Goal: Task Accomplishment & Management: Use online tool/utility

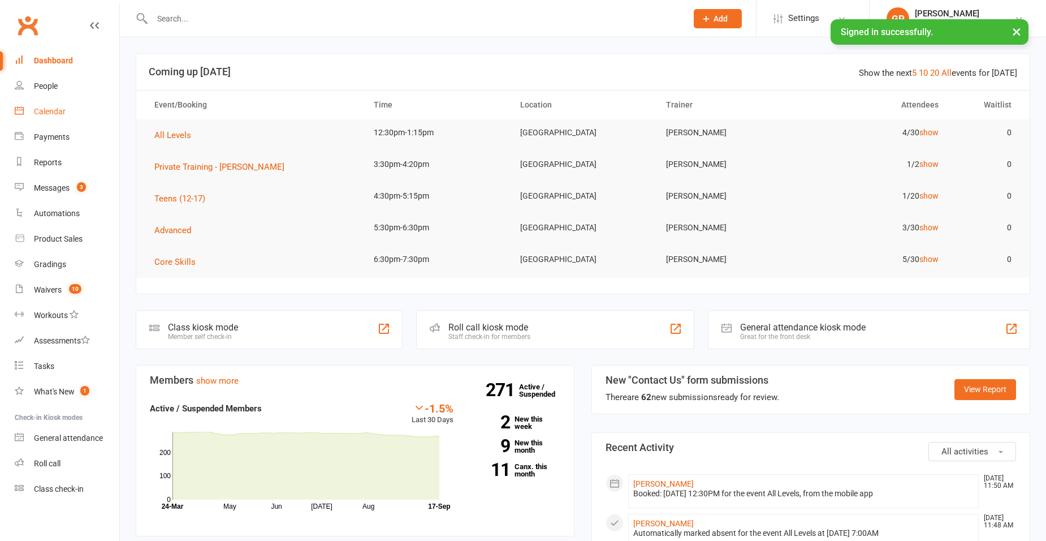
click at [55, 116] on div "Calendar" at bounding box center [50, 111] width 32 height 9
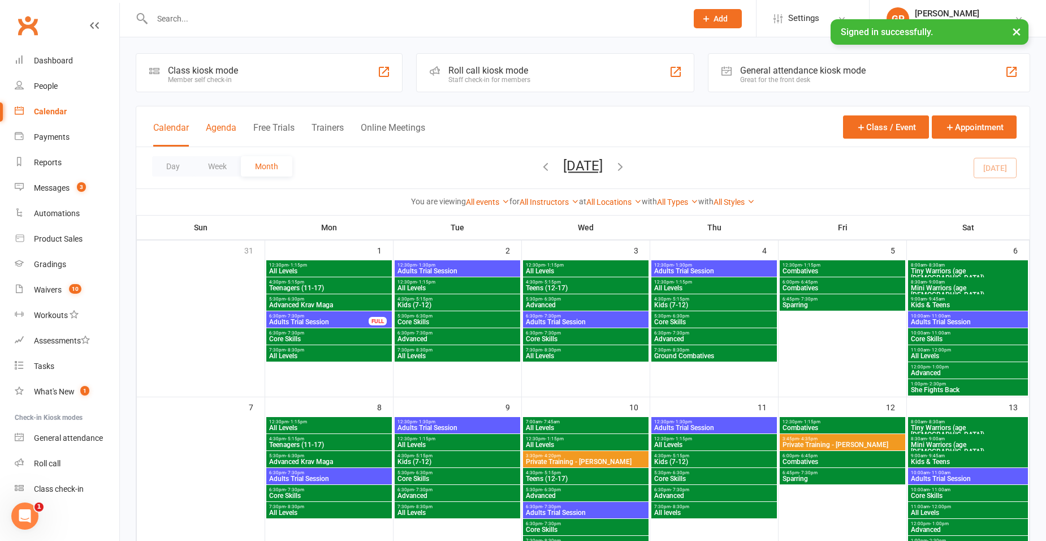
click at [233, 128] on button "Agenda" at bounding box center [221, 134] width 31 height 24
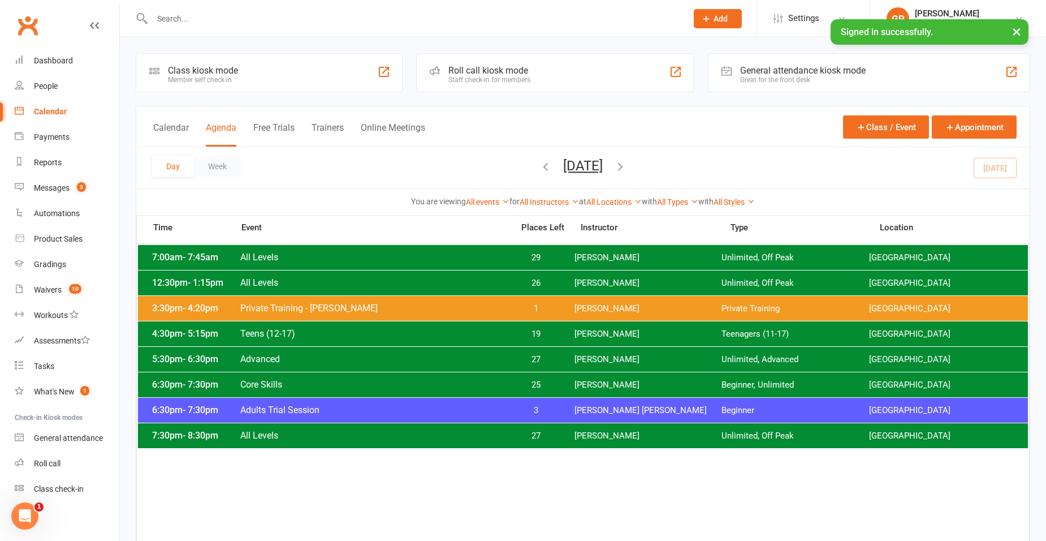
click at [598, 290] on div "12:30pm - 1:15pm All Levels 26 [PERSON_NAME] Unlimited, Off Peak [GEOGRAPHIC_DA…" at bounding box center [583, 282] width 890 height 25
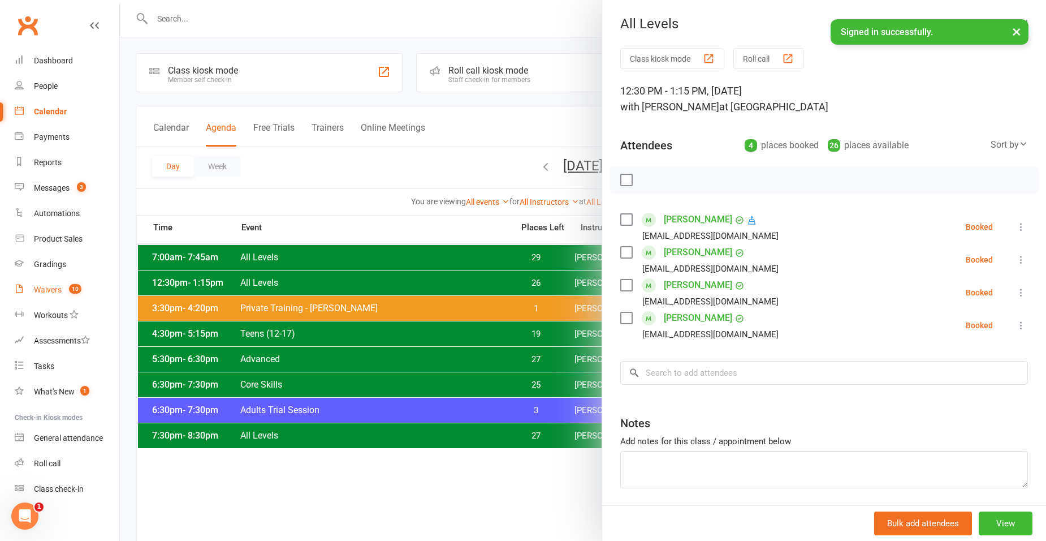
click at [32, 287] on link "Waivers 10" at bounding box center [67, 289] width 105 height 25
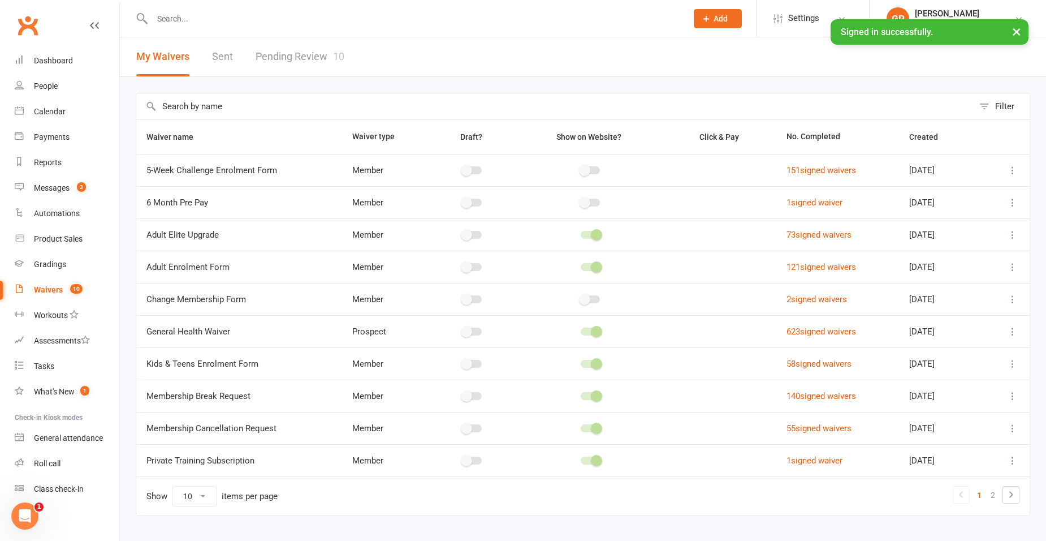
click at [303, 49] on link "Pending Review 10" at bounding box center [300, 56] width 89 height 39
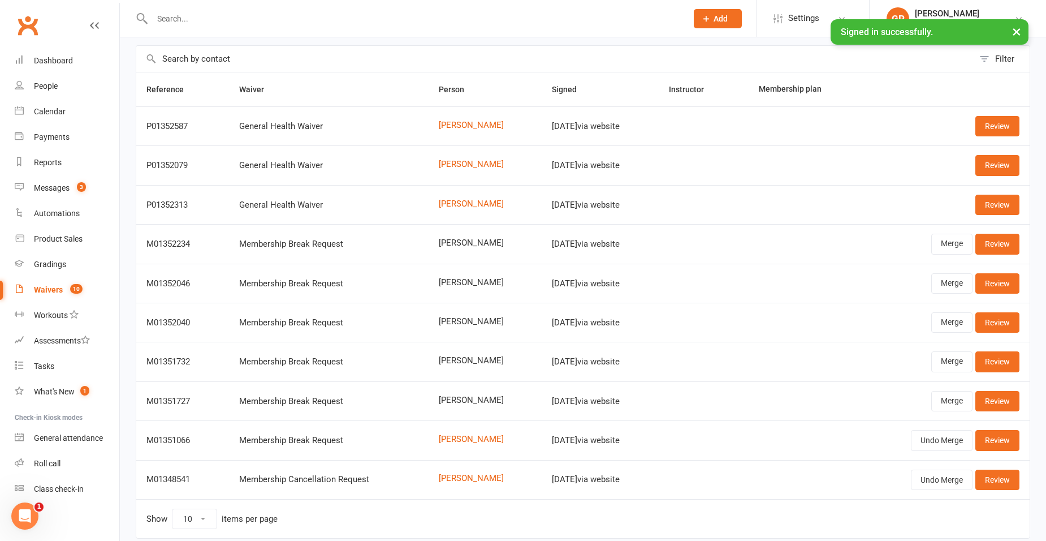
scroll to position [93, 0]
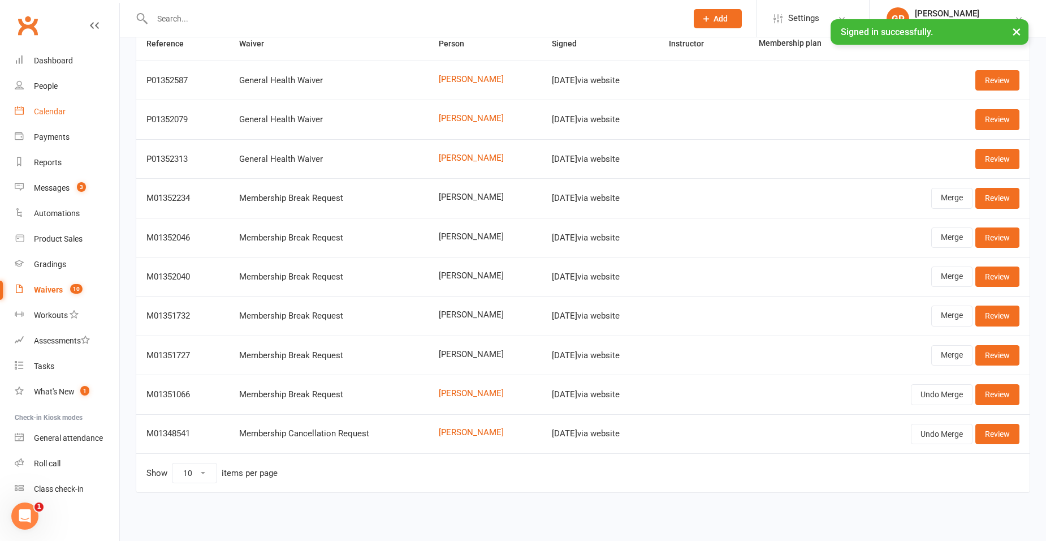
click at [46, 111] on div "Calendar" at bounding box center [50, 111] width 32 height 9
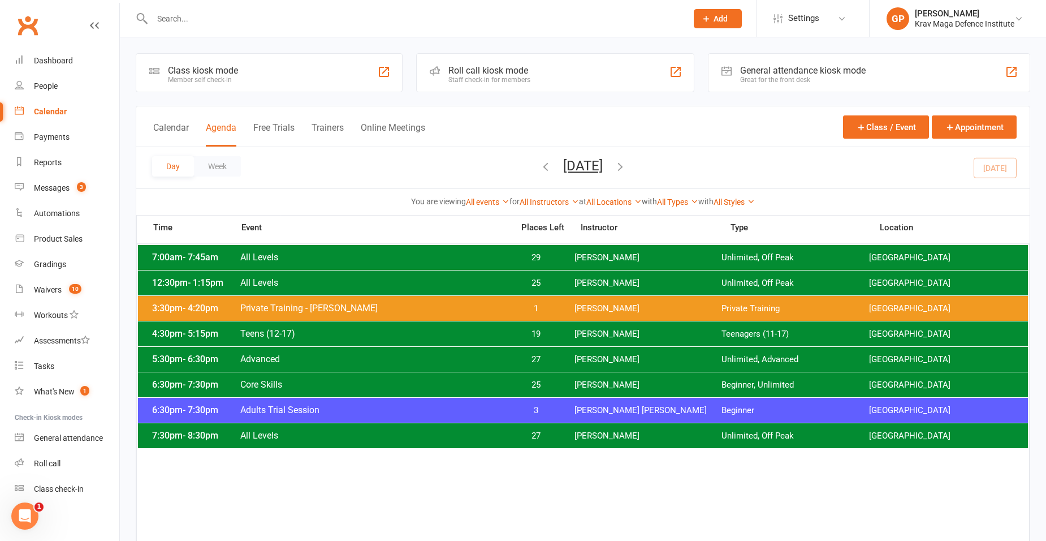
click at [511, 287] on span "25" at bounding box center [536, 283] width 59 height 11
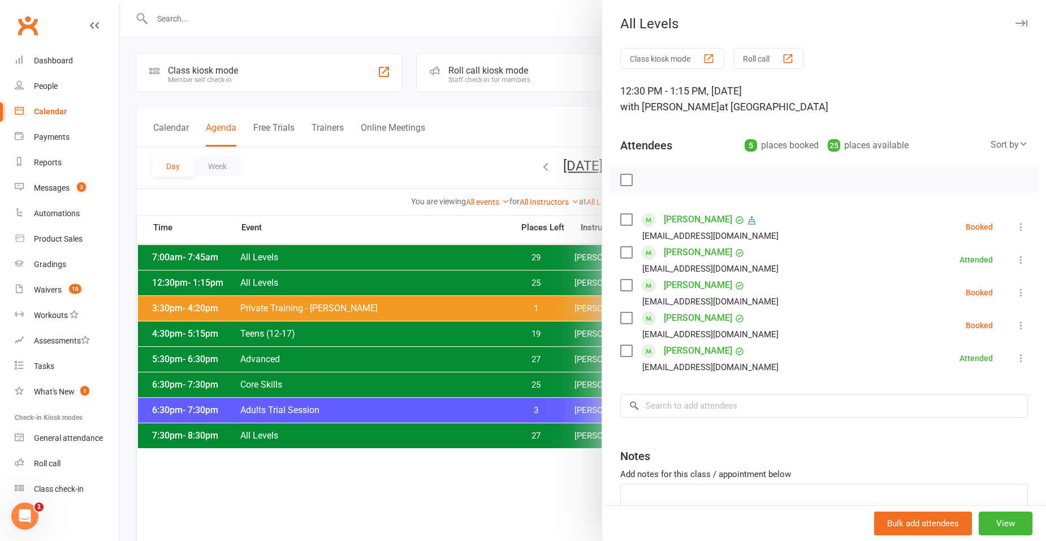
click at [520, 115] on div at bounding box center [583, 270] width 926 height 541
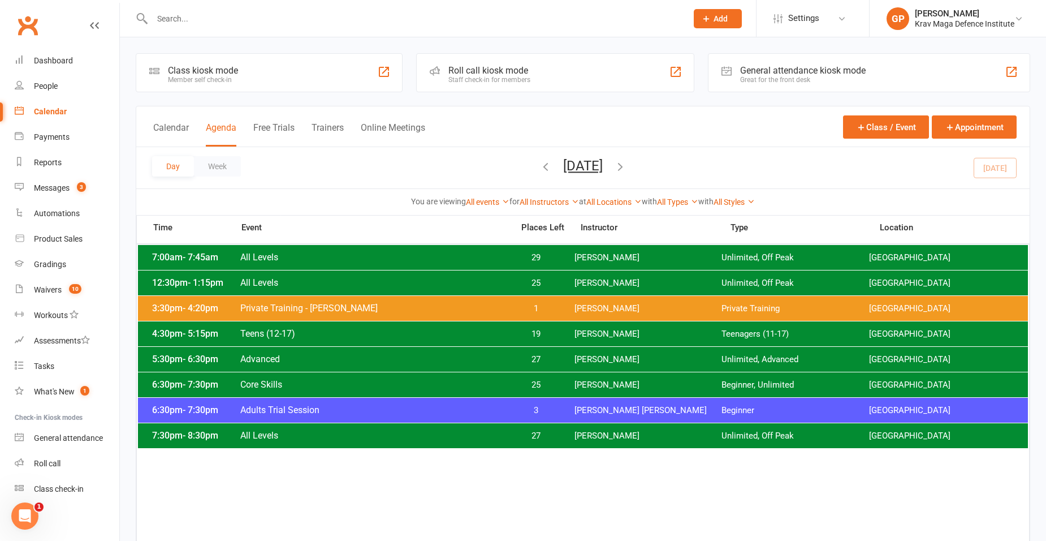
click at [538, 277] on div "12:30pm - 1:15pm All Levels 25 Giacomo Palladin Unlimited, Off Peak Surry Hills…" at bounding box center [583, 282] width 890 height 25
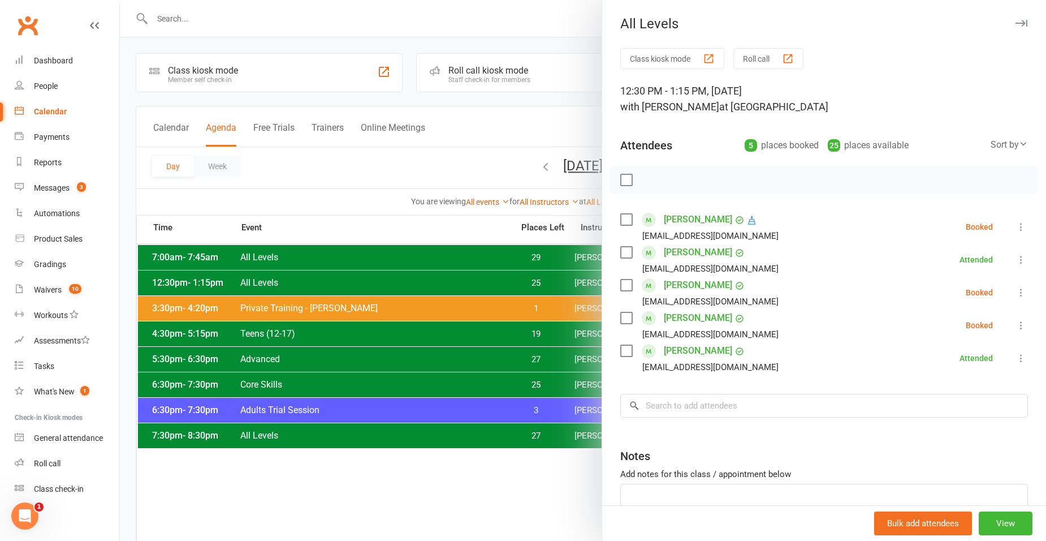
click at [353, 166] on div at bounding box center [583, 270] width 926 height 541
